Goal: Find specific page/section: Find specific page/section

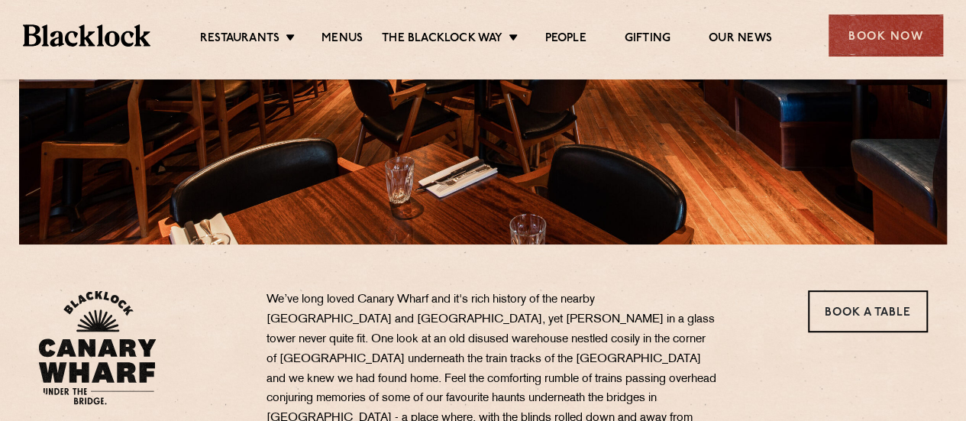
scroll to position [458, 0]
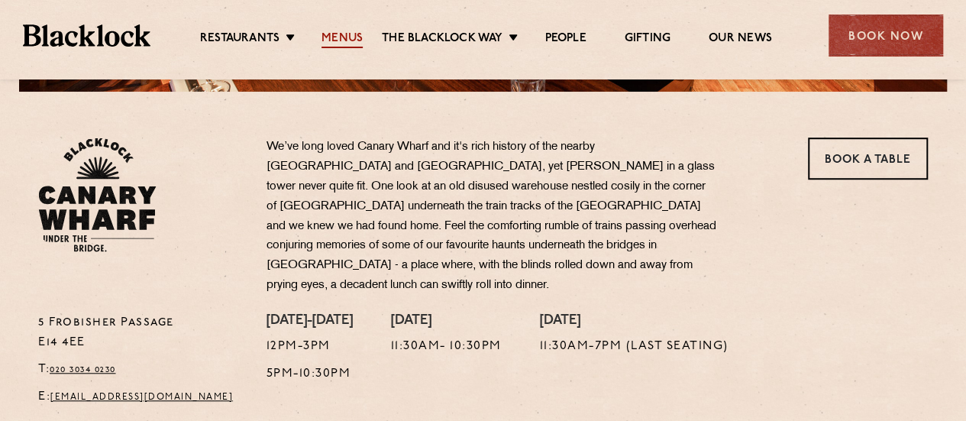
click at [336, 33] on link "Menus" at bounding box center [341, 39] width 41 height 17
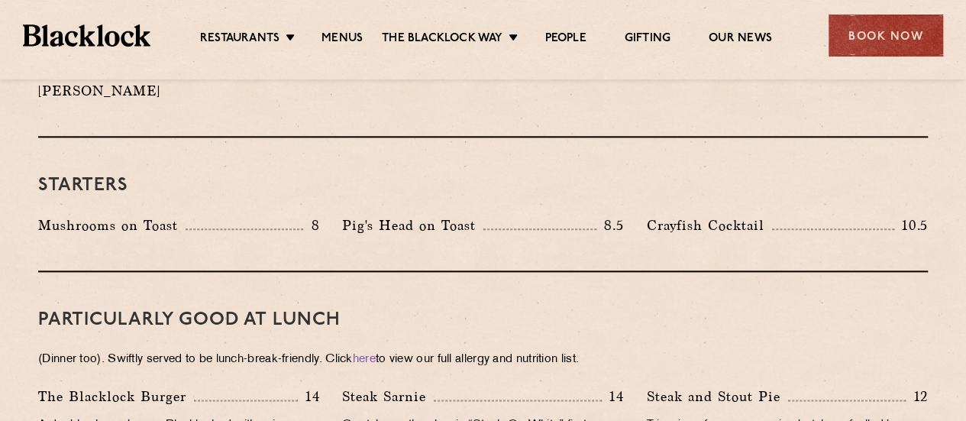
scroll to position [764, 0]
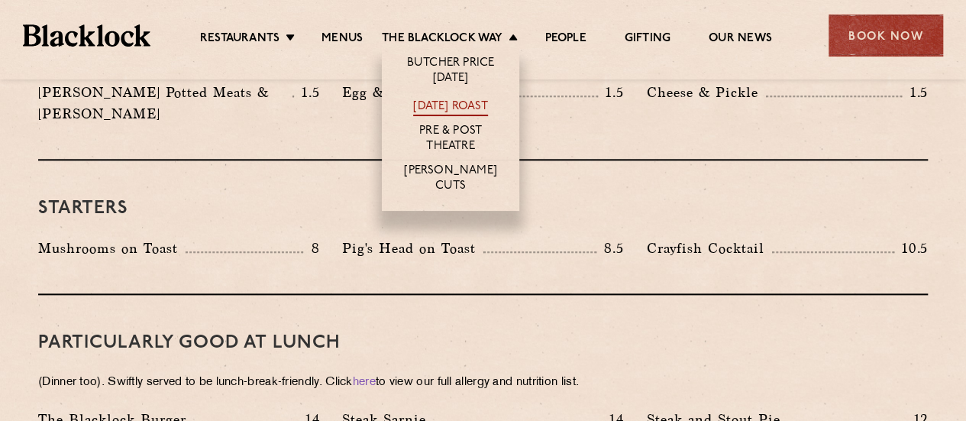
click at [454, 105] on link "[DATE] Roast" at bounding box center [450, 107] width 74 height 17
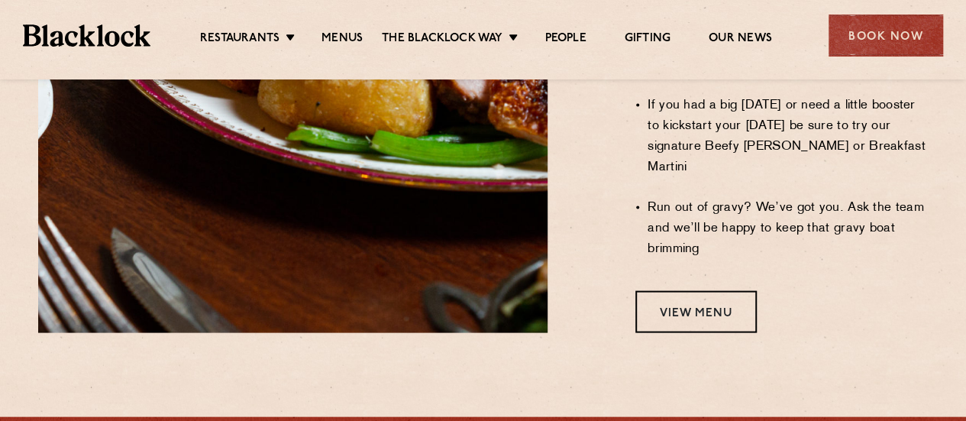
scroll to position [1451, 0]
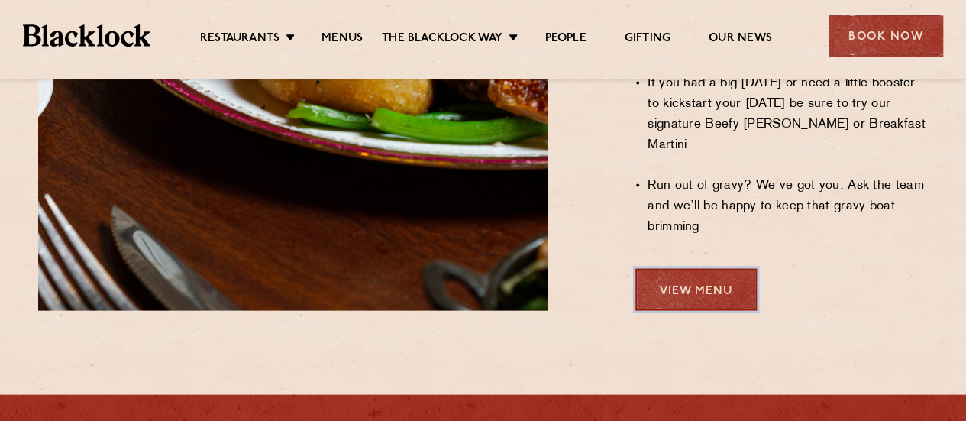
click at [701, 269] on link "View Menu" at bounding box center [695, 290] width 121 height 42
